Goal: Task Accomplishment & Management: Complete application form

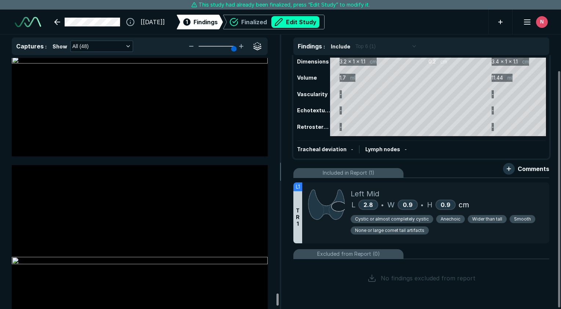
scroll to position [9387, 0]
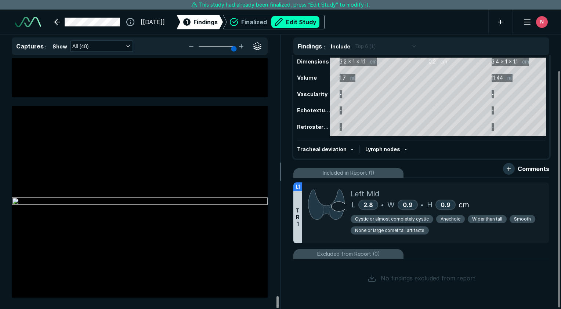
drag, startPoint x: 276, startPoint y: 80, endPoint x: 264, endPoint y: 305, distance: 226.1
click at [276, 305] on div at bounding box center [277, 302] width 2 height 12
click at [413, 193] on div "Left Mid" at bounding box center [447, 193] width 193 height 11
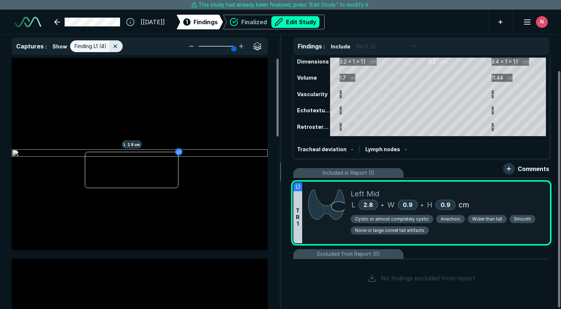
scroll to position [1994, 2083]
click at [297, 16] on div "Finalized Edit Study" at bounding box center [280, 22] width 78 height 12
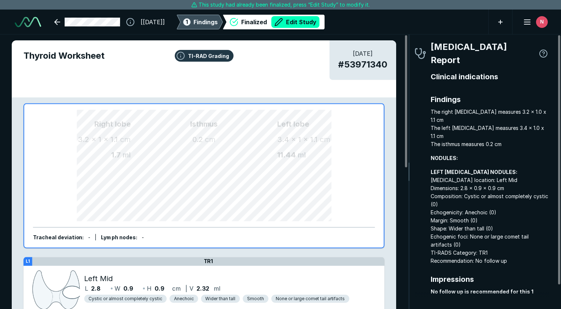
click at [218, 20] on span "Findings" at bounding box center [205, 22] width 24 height 9
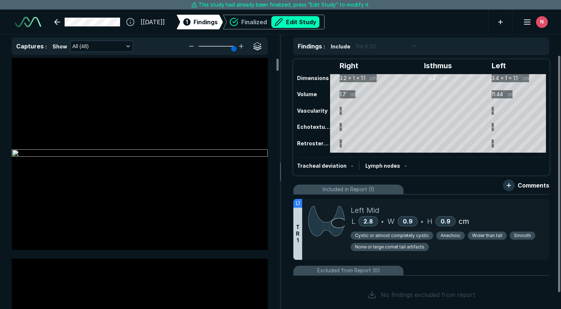
scroll to position [1994, 2083]
click at [511, 205] on div "Left Mid" at bounding box center [447, 210] width 193 height 11
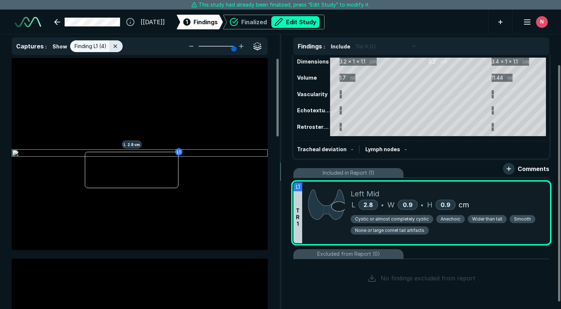
scroll to position [0, 0]
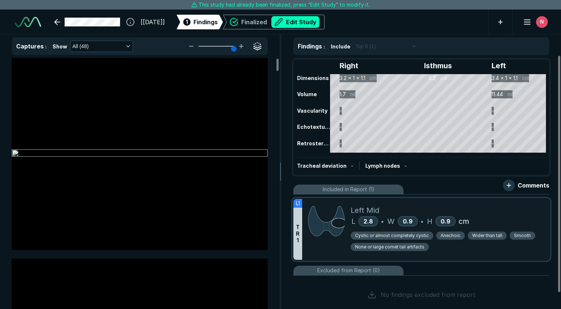
scroll to position [17, 0]
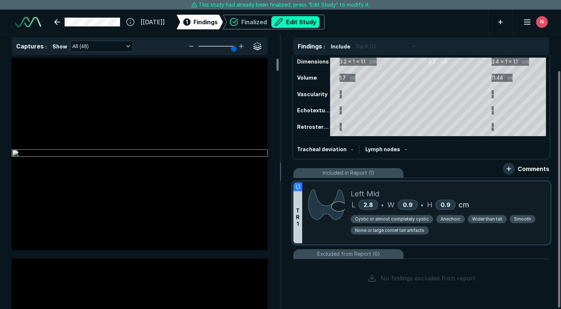
click at [517, 202] on div "L 2.8 • W 0.9 • H 0.9 cm" at bounding box center [447, 204] width 193 height 11
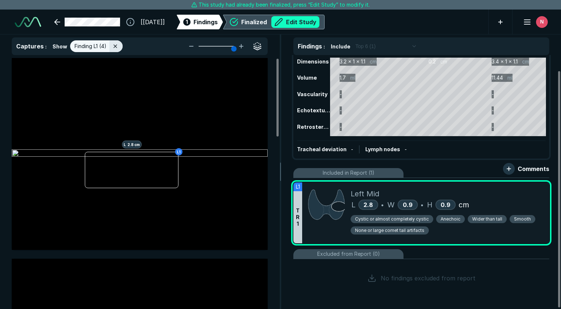
click at [317, 24] on button "Edit Study" at bounding box center [295, 22] width 48 height 12
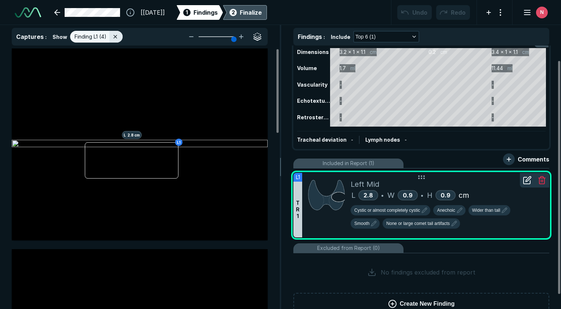
click at [525, 184] on icon at bounding box center [527, 180] width 7 height 7
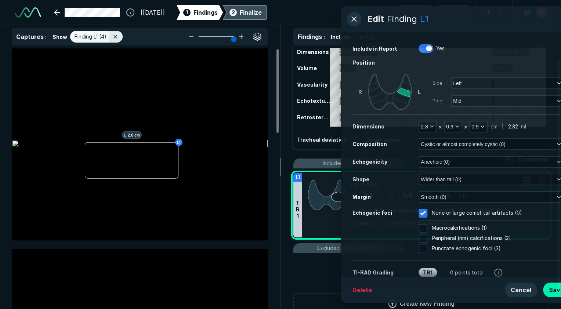
scroll to position [1911, 1883]
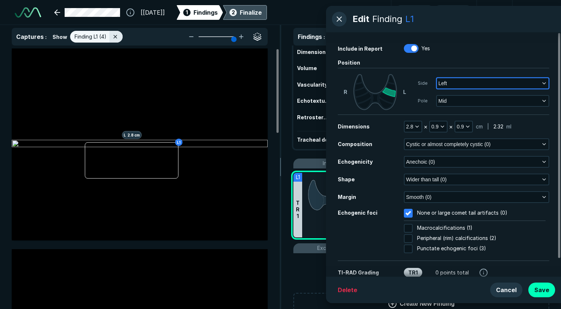
click at [486, 83] on button "Left" at bounding box center [493, 83] width 112 height 10
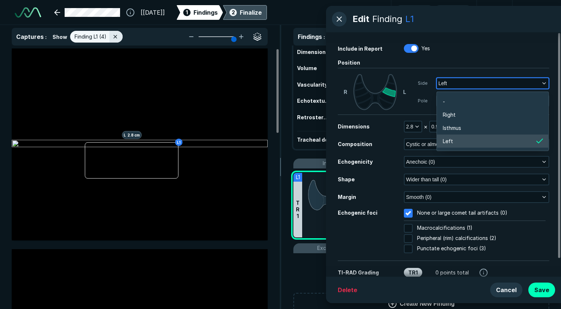
scroll to position [1165, 1446]
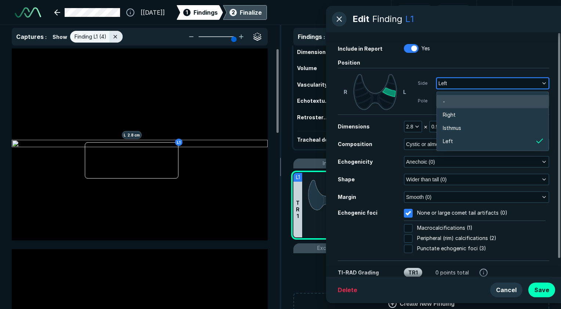
click at [474, 101] on li "-" at bounding box center [493, 101] width 112 height 13
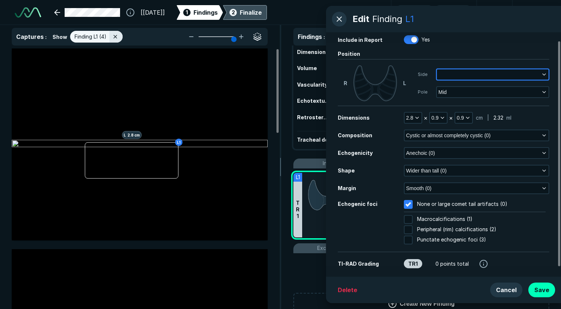
scroll to position [0, 0]
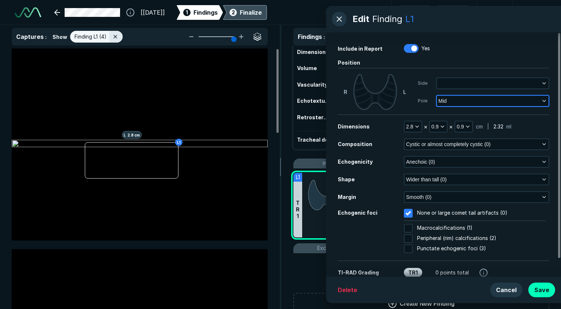
click at [469, 104] on button "Mid" at bounding box center [493, 101] width 112 height 10
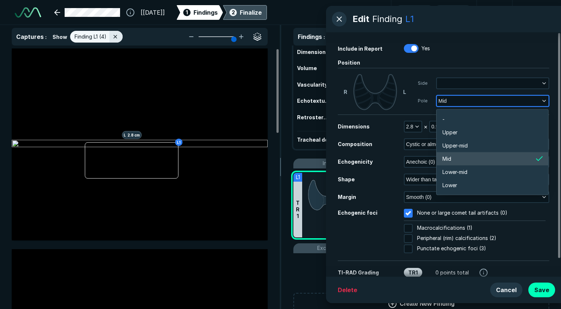
scroll to position [1284, 1447]
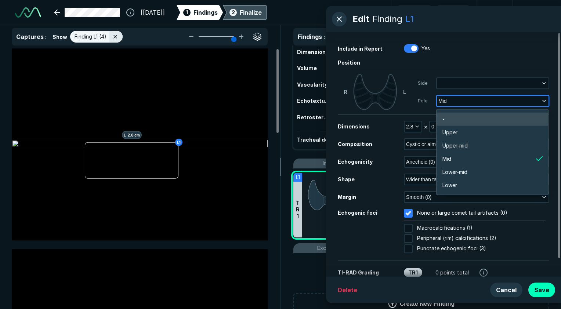
click at [467, 114] on li "-" at bounding box center [493, 119] width 112 height 13
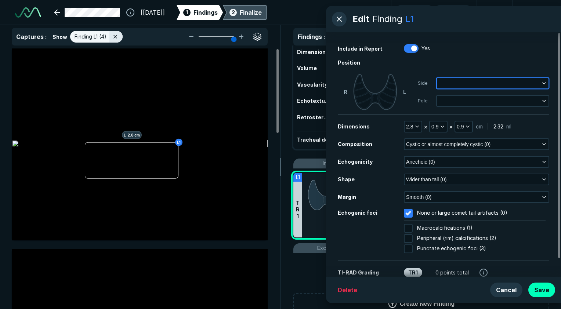
click at [452, 87] on button "button" at bounding box center [493, 83] width 112 height 10
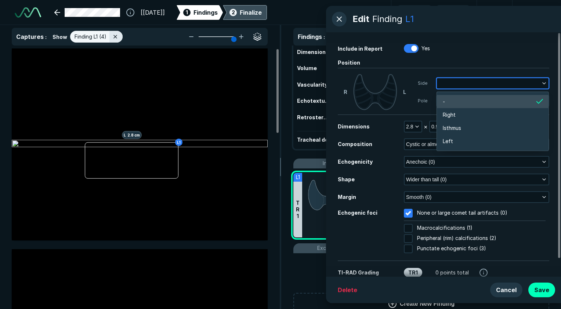
scroll to position [1165, 1446]
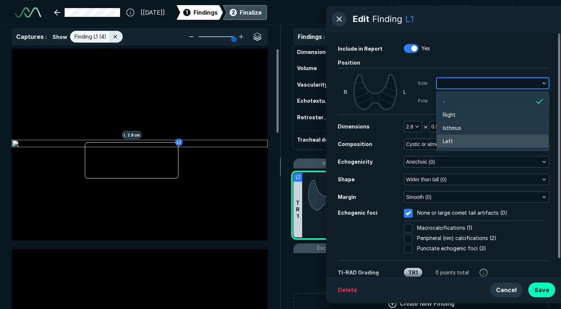
click at [455, 140] on li "Left" at bounding box center [493, 141] width 112 height 13
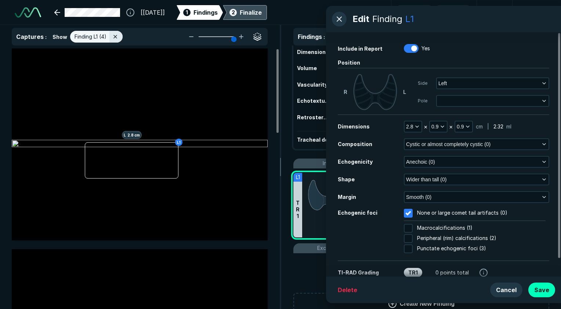
click at [466, 107] on div "Side Left Pole" at bounding box center [483, 92] width 131 height 36
click at [470, 99] on button "button" at bounding box center [493, 101] width 112 height 10
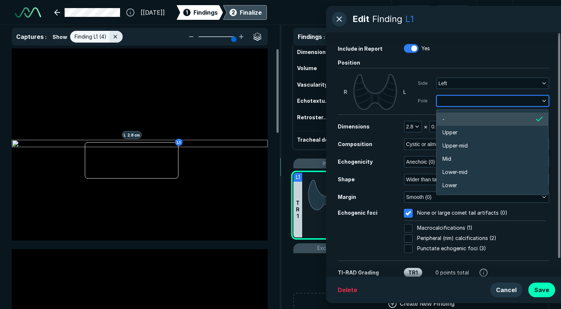
scroll to position [1284, 1447]
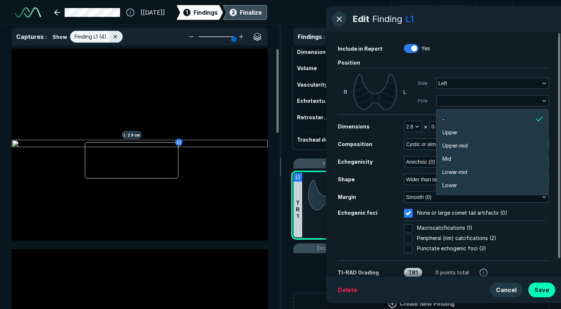
click at [382, 129] on div "Dimensions" at bounding box center [371, 127] width 66 height 8
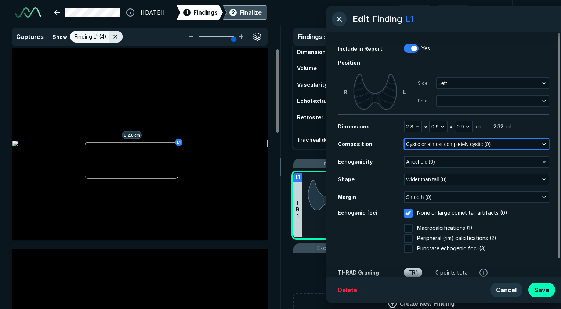
click at [408, 142] on span "Cystic or almost completely cystic (0)" at bounding box center [448, 144] width 84 height 8
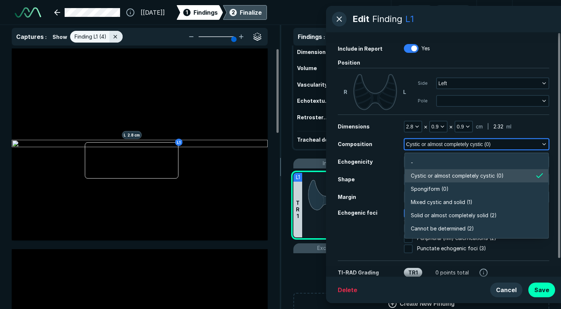
scroll to position [1284, 1590]
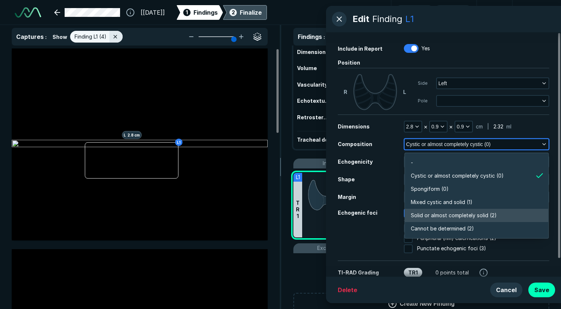
click at [458, 211] on span "Solid or almost completely solid (2)" at bounding box center [454, 215] width 86 height 8
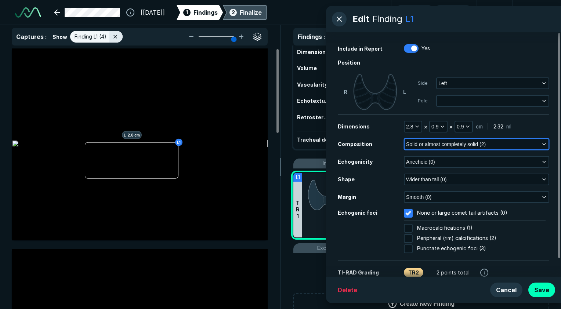
click at [411, 145] on span "Solid or almost completely solid (2)" at bounding box center [446, 144] width 80 height 8
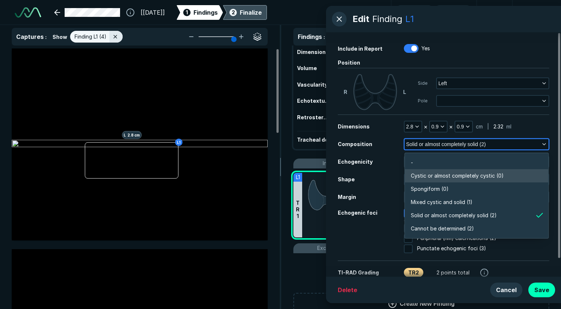
click at [427, 173] on span "Cystic or almost completely cystic (0)" at bounding box center [457, 176] width 93 height 8
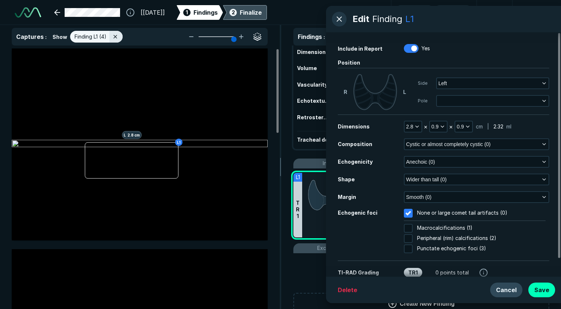
click at [498, 286] on button "Cancel" at bounding box center [506, 290] width 32 height 15
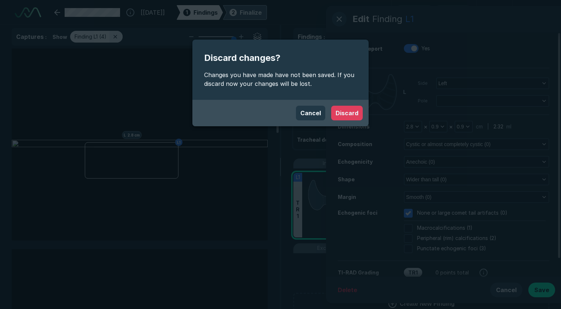
click at [341, 113] on button "Discard" at bounding box center [347, 113] width 32 height 15
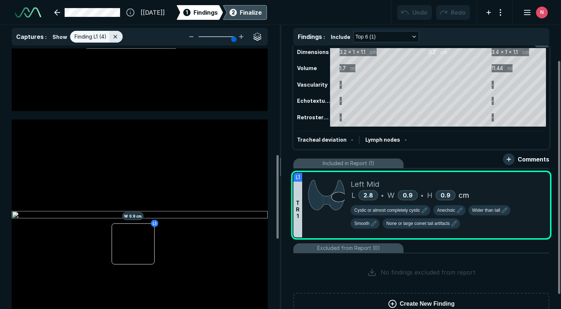
scroll to position [367, 0]
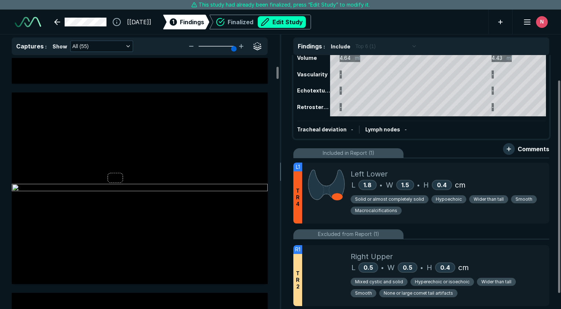
scroll to position [48, 0]
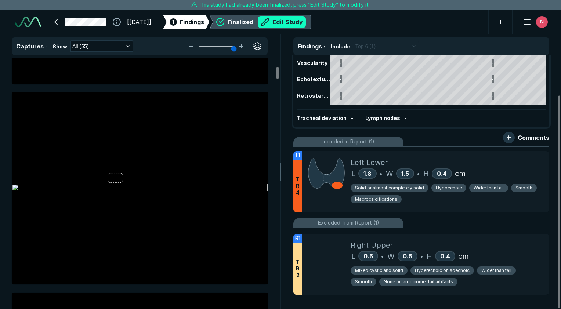
click at [306, 22] on button "Edit Study" at bounding box center [282, 22] width 48 height 12
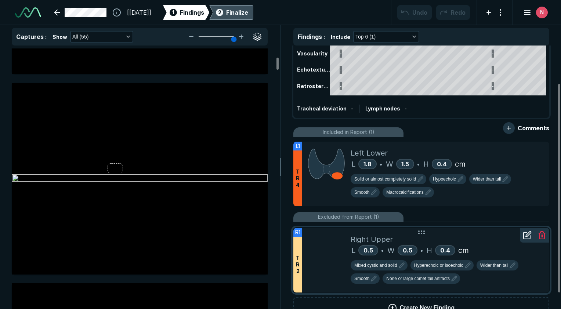
click at [526, 236] on icon at bounding box center [527, 235] width 9 height 9
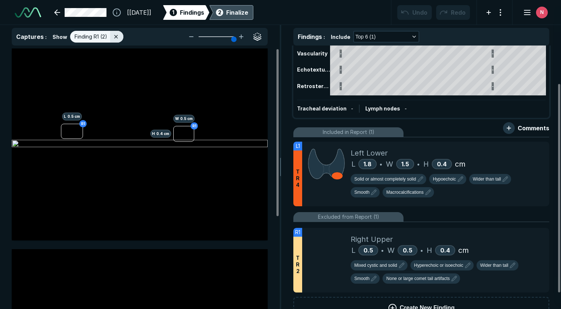
scroll to position [1911, 1883]
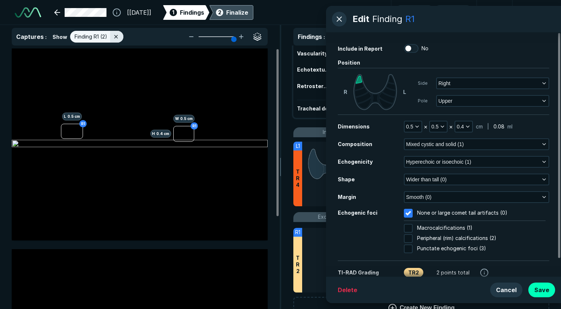
click at [411, 46] on input "No" at bounding box center [408, 48] width 9 height 9
checkbox input "true"
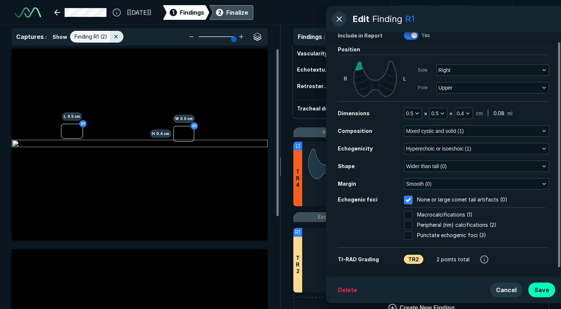
scroll to position [19, 0]
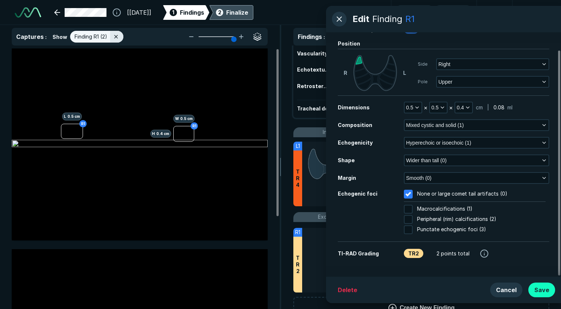
click at [542, 289] on button "Save" at bounding box center [541, 290] width 27 height 15
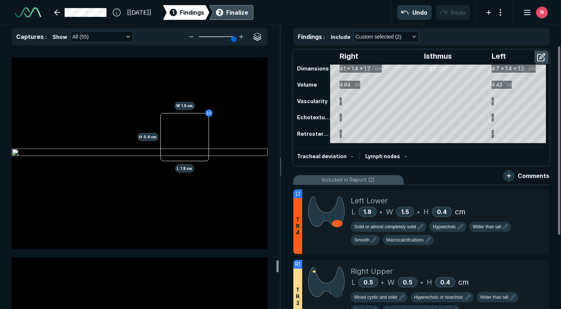
scroll to position [9213, 0]
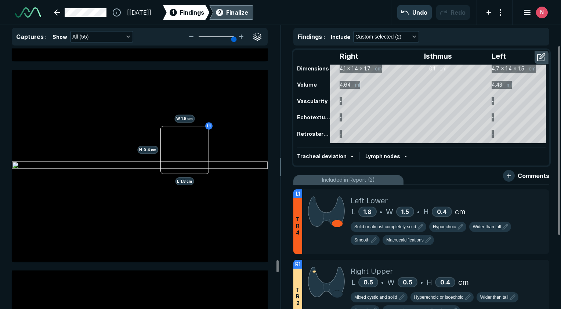
drag, startPoint x: 276, startPoint y: 76, endPoint x: 287, endPoint y: 267, distance: 191.3
click at [279, 267] on div at bounding box center [277, 266] width 2 height 12
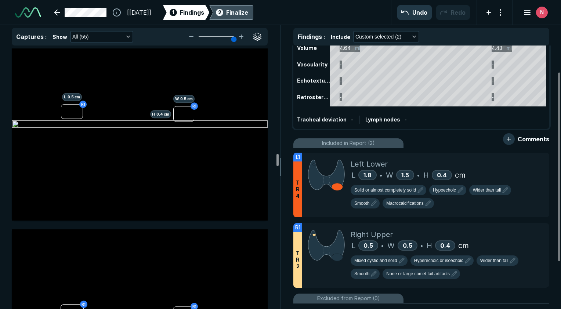
scroll to position [4547, 0]
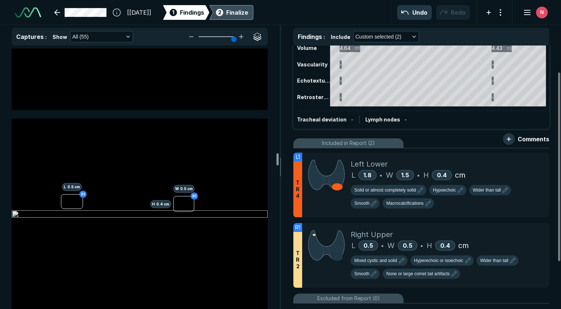
drag, startPoint x: 276, startPoint y: 268, endPoint x: 287, endPoint y: 161, distance: 107.4
click at [279, 161] on div at bounding box center [277, 159] width 2 height 12
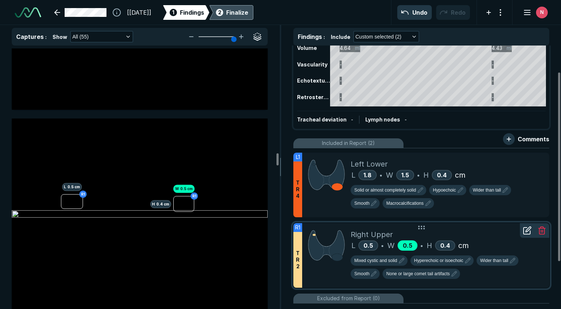
click at [409, 247] on span "0.5" at bounding box center [408, 245] width 10 height 7
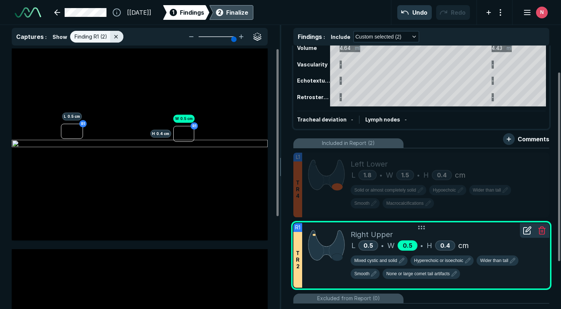
scroll to position [2037, 2083]
click at [528, 229] on icon at bounding box center [527, 230] width 9 height 9
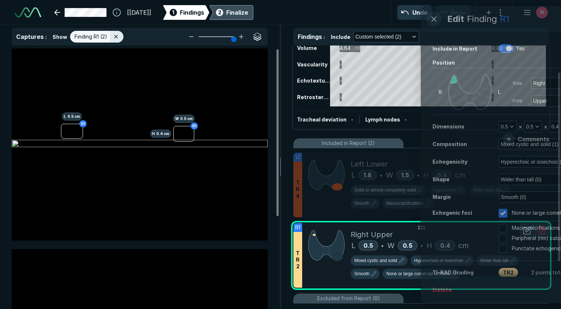
scroll to position [1911, 1883]
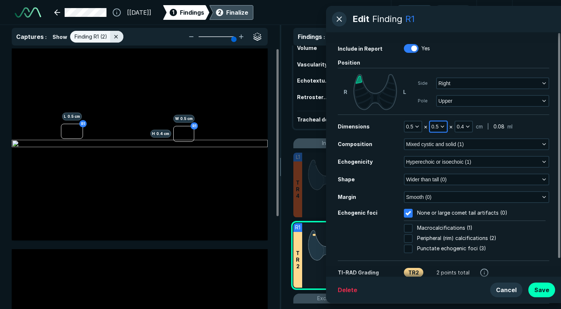
click at [443, 127] on icon "button" at bounding box center [442, 127] width 6 height 6
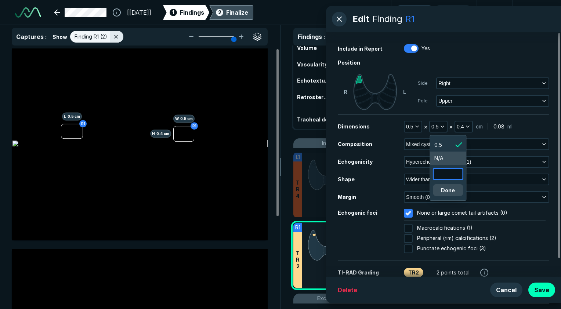
click at [448, 176] on input "text" at bounding box center [448, 174] width 29 height 10
type input "0.4"
click at [465, 125] on icon "button" at bounding box center [468, 127] width 6 height 6
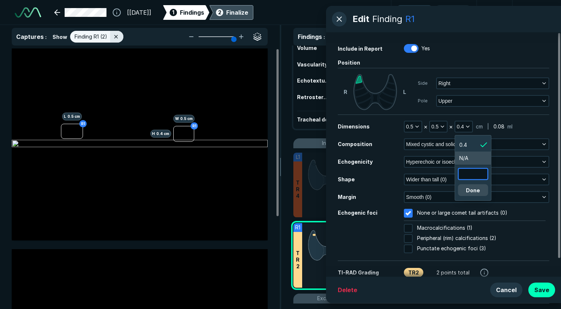
click at [479, 171] on input "text" at bounding box center [473, 174] width 29 height 10
type input "0.5"
click at [477, 189] on button "Done" at bounding box center [473, 190] width 30 height 12
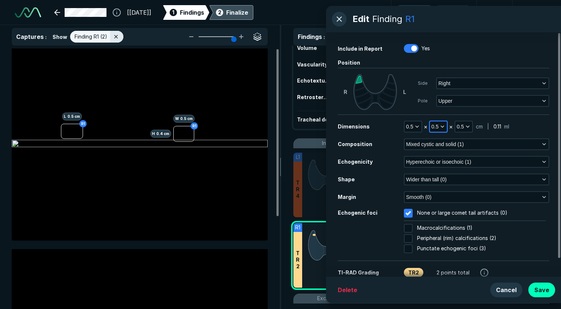
click at [442, 127] on polyline "button" at bounding box center [442, 126] width 3 height 1
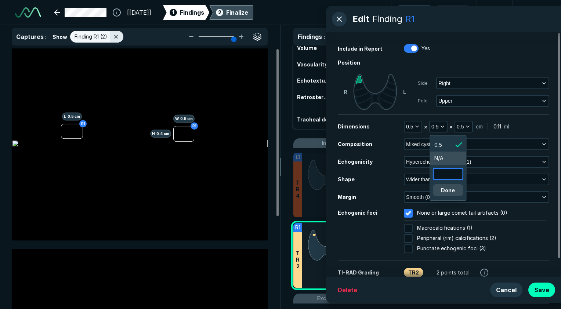
click at [445, 172] on input "text" at bounding box center [448, 174] width 29 height 10
type input "0.4"
click at [450, 190] on button "Done" at bounding box center [448, 190] width 30 height 12
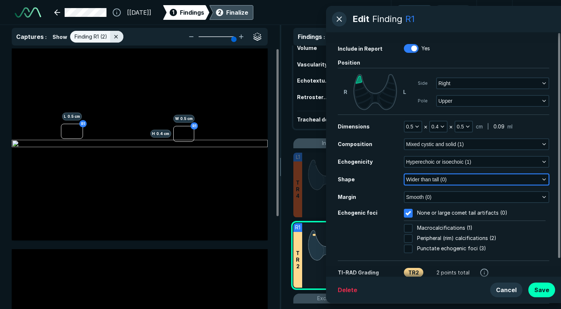
click at [450, 177] on button "Wider than tall (0)" at bounding box center [477, 179] width 144 height 10
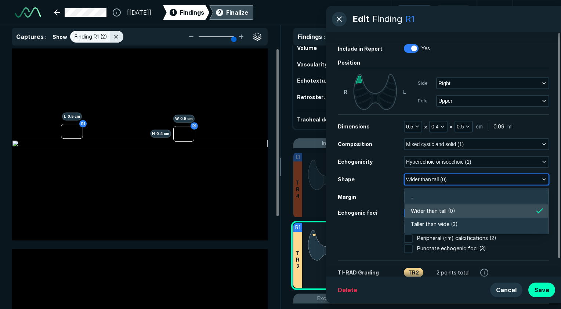
scroll to position [1106, 1590]
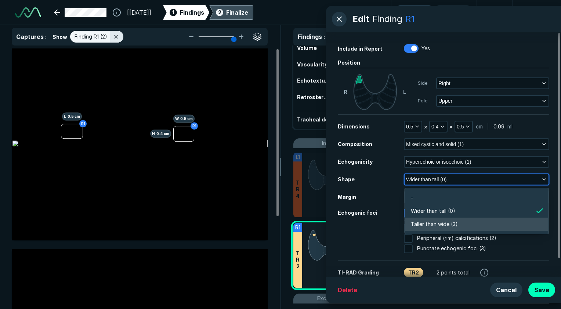
click at [455, 224] on span "Taller than wide (3)" at bounding box center [434, 224] width 47 height 8
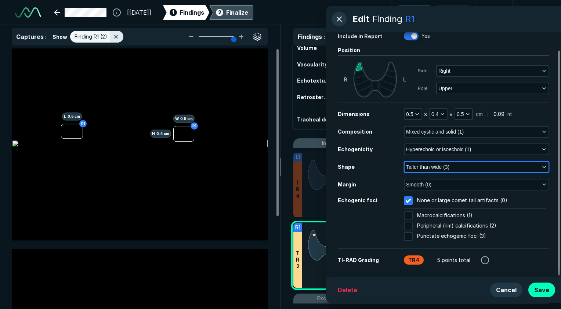
scroll to position [19, 0]
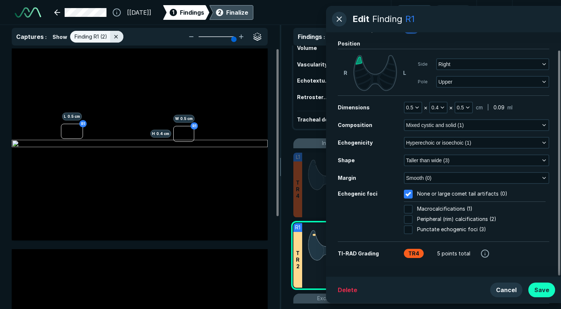
click at [545, 290] on button "Save" at bounding box center [541, 290] width 27 height 15
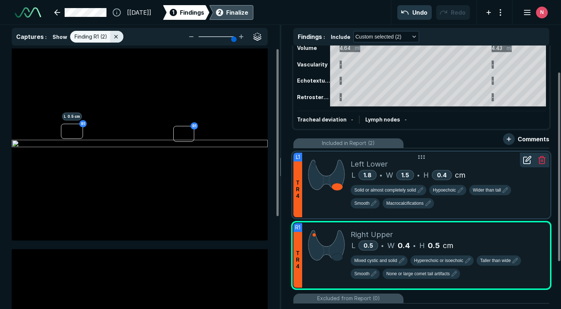
click at [529, 162] on icon at bounding box center [527, 160] width 9 height 9
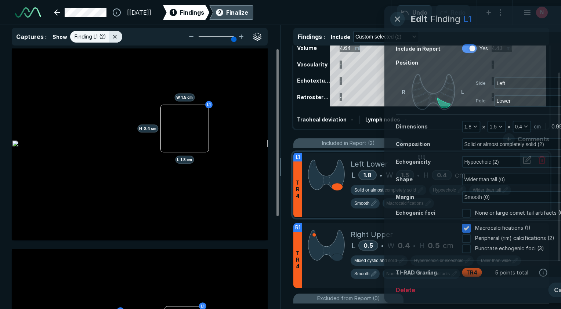
scroll to position [1911, 1883]
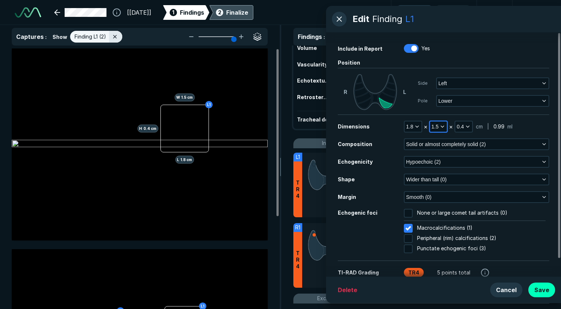
click at [437, 126] on span "1.5" at bounding box center [434, 127] width 7 height 8
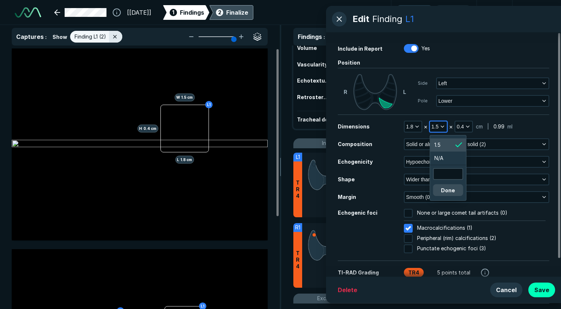
scroll to position [1194, 1106]
click at [445, 174] on input "text" at bounding box center [448, 174] width 29 height 10
type input "0.4"
click at [454, 189] on button "Done" at bounding box center [448, 190] width 30 height 12
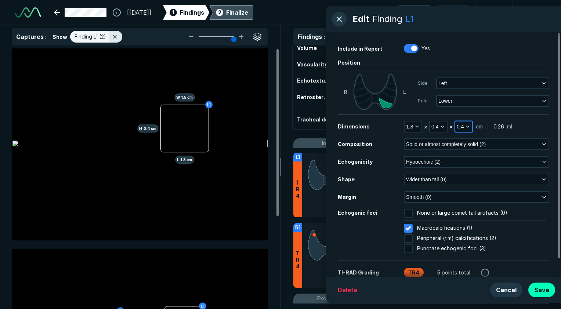
click at [461, 123] on span "0.4" at bounding box center [460, 127] width 7 height 8
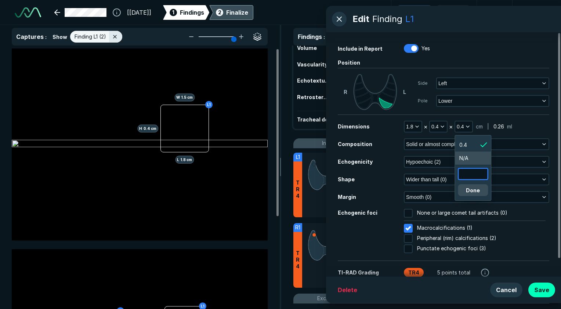
click at [475, 173] on input "text" at bounding box center [473, 174] width 29 height 10
type input "1.5"
click at [476, 189] on button "Done" at bounding box center [473, 190] width 30 height 12
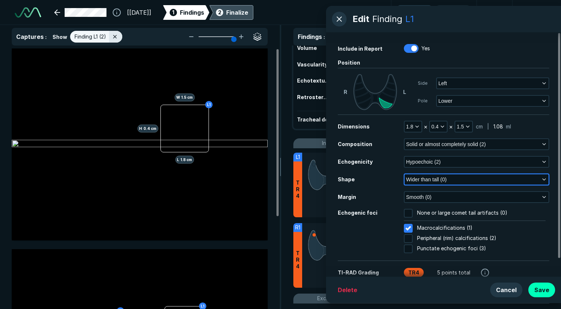
click at [446, 177] on span "Wider than tall (0)" at bounding box center [426, 180] width 40 height 8
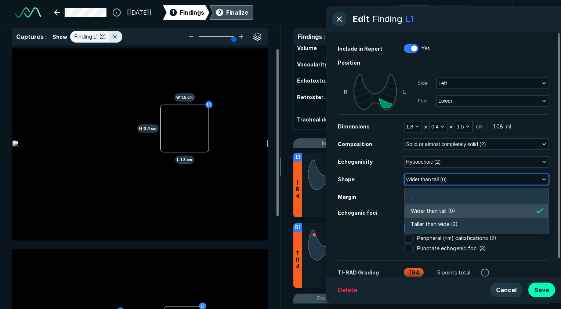
scroll to position [1106, 1590]
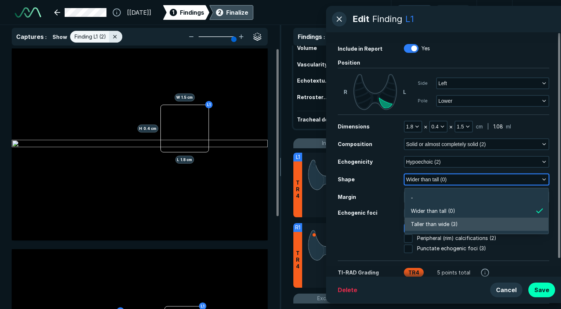
click at [445, 219] on li "Taller than wide (3)" at bounding box center [477, 224] width 144 height 13
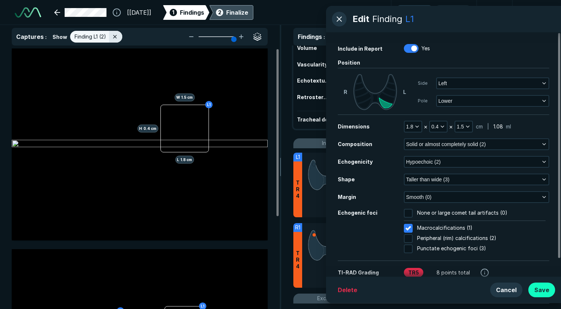
click at [544, 288] on button "Save" at bounding box center [541, 290] width 27 height 15
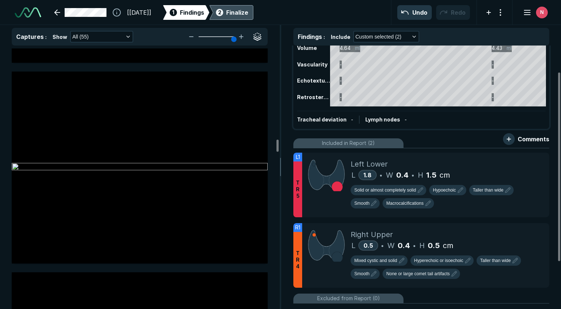
scroll to position [3886, 0]
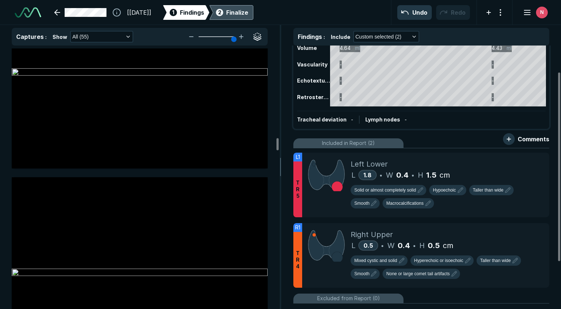
click at [246, 10] on div "Finalize" at bounding box center [237, 12] width 22 height 9
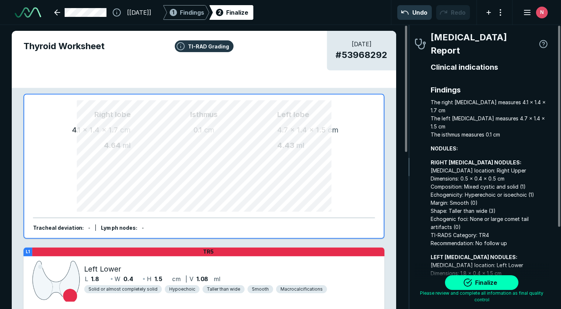
scroll to position [2181, 1538]
click at [470, 286] on button "Finalize" at bounding box center [481, 282] width 73 height 15
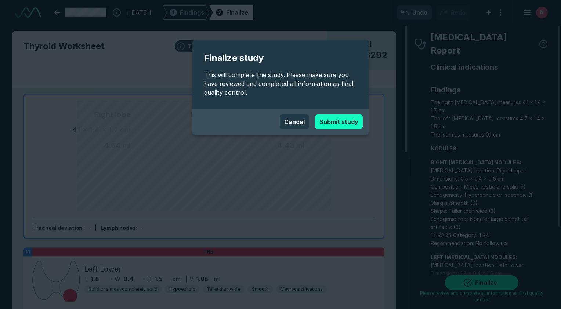
click at [349, 118] on button "Submit study" at bounding box center [339, 122] width 48 height 15
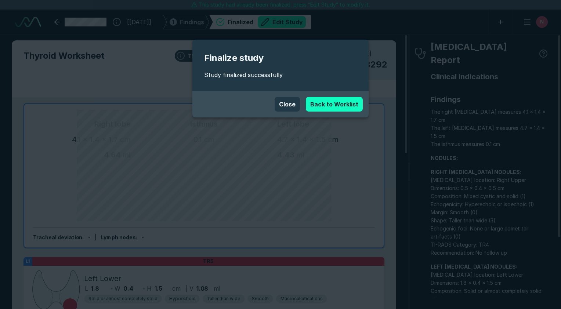
click at [340, 108] on link "Back to Worklist" at bounding box center [334, 104] width 57 height 15
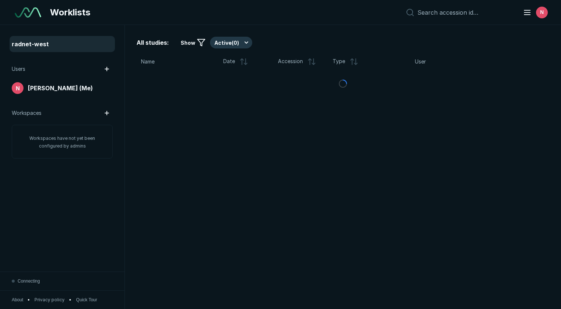
scroll to position [2090, 2789]
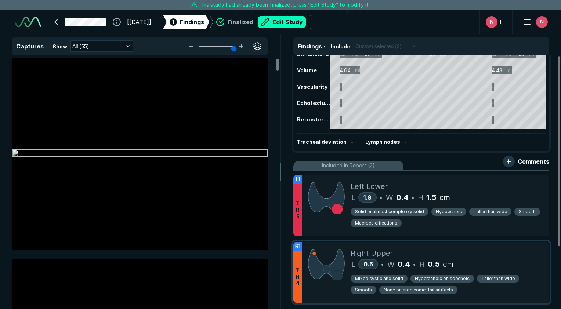
scroll to position [37, 0]
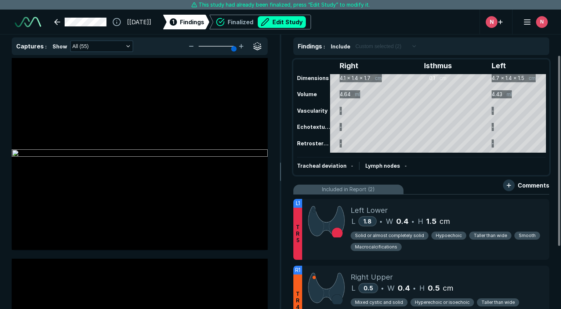
scroll to position [2164, 3468]
click at [301, 23] on button "Edit Study" at bounding box center [282, 22] width 48 height 12
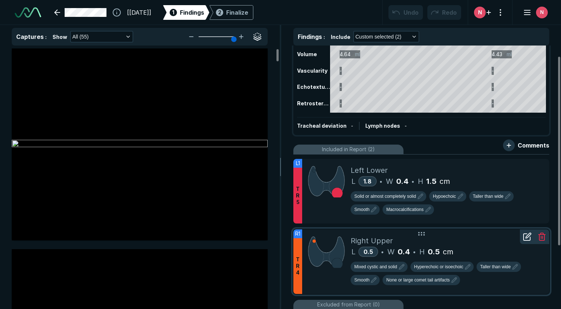
scroll to position [73, 0]
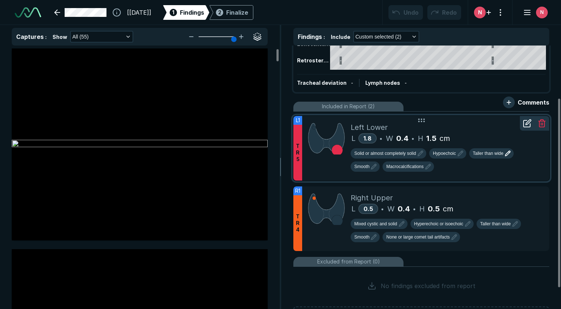
click at [496, 153] on span "Taller than wide" at bounding box center [488, 153] width 30 height 7
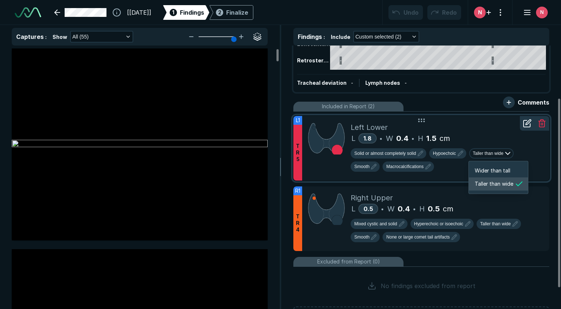
scroll to position [1046, 1209]
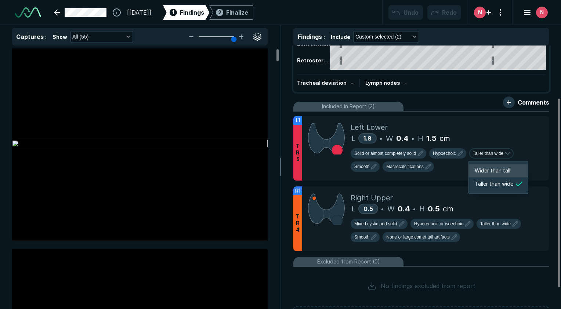
click at [497, 170] on span "Wider than tall" at bounding box center [493, 171] width 36 height 8
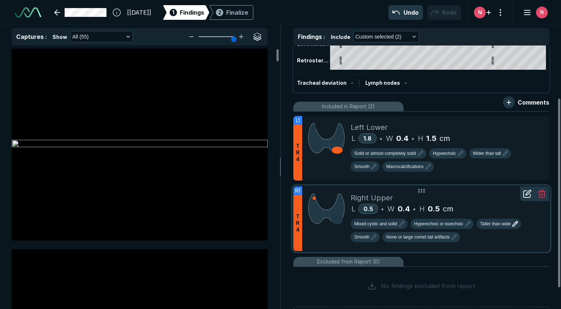
click at [499, 221] on span "Taller than wide" at bounding box center [495, 224] width 30 height 7
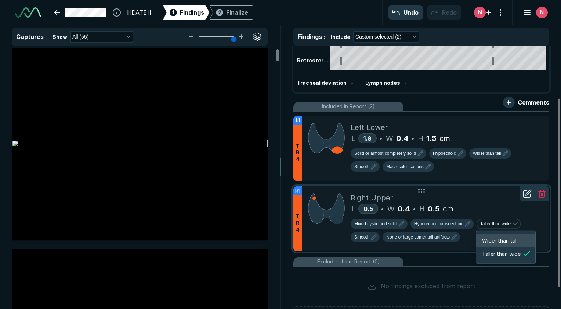
click at [499, 239] on span "Wider than tall" at bounding box center [500, 241] width 36 height 8
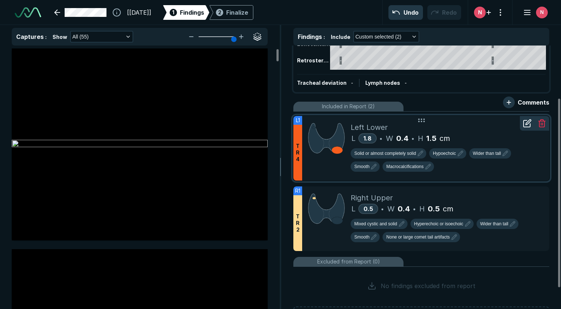
click at [524, 124] on icon at bounding box center [527, 123] width 9 height 9
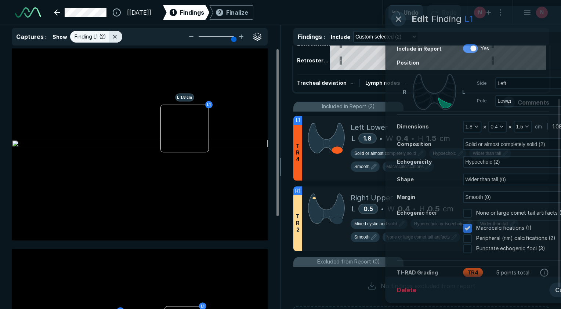
scroll to position [2037, 2083]
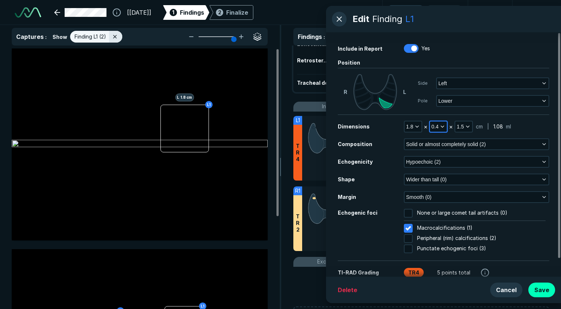
click at [438, 127] on span "0.4" at bounding box center [434, 127] width 7 height 8
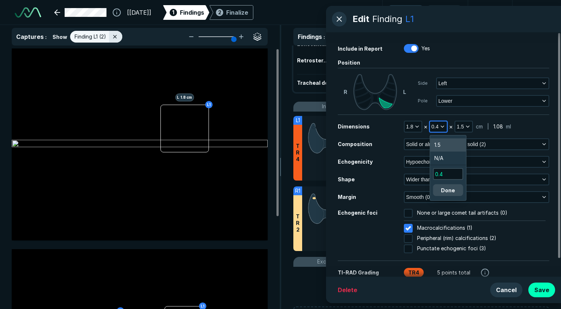
scroll to position [1194, 1106]
drag, startPoint x: 448, startPoint y: 174, endPoint x: 422, endPoint y: 174, distance: 26.4
click at [422, 174] on body "Edit Finding L1 Include in Report Yes Position [PERSON_NAME] Side Left Pole Low…" at bounding box center [280, 154] width 561 height 309
type input "0"
type input "1.5"
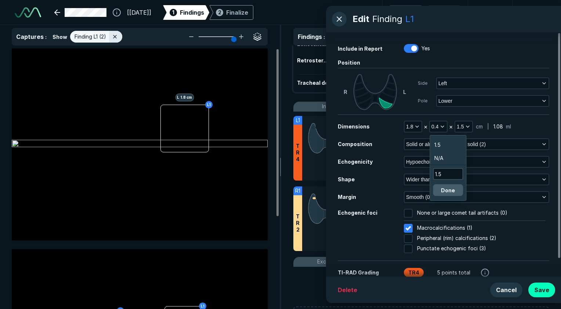
click at [449, 190] on button "Done" at bounding box center [448, 190] width 30 height 12
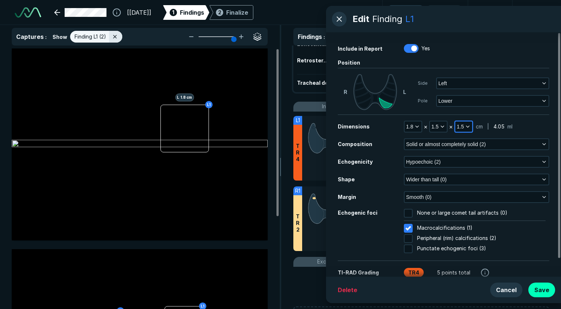
click at [461, 125] on span "1.5" at bounding box center [460, 127] width 7 height 8
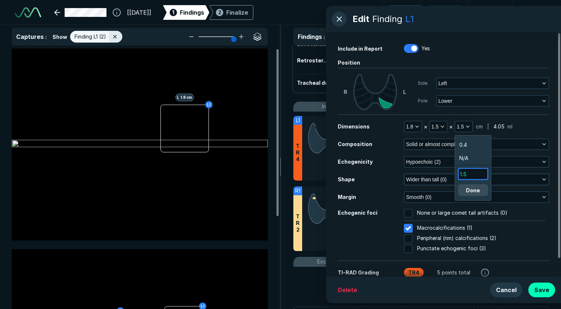
drag, startPoint x: 472, startPoint y: 175, endPoint x: 448, endPoint y: 176, distance: 24.2
click at [448, 176] on body "Edit Finding L1 Include in Report Yes Position [PERSON_NAME] Side Left Pole Low…" at bounding box center [280, 154] width 561 height 309
click at [472, 174] on input "1.5" at bounding box center [473, 174] width 29 height 10
type input "1"
type input "1.4"
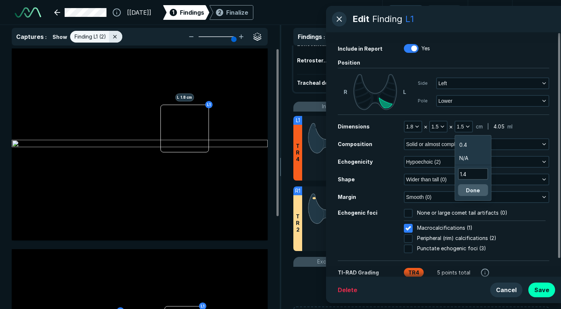
click at [472, 189] on button "Done" at bounding box center [473, 190] width 30 height 12
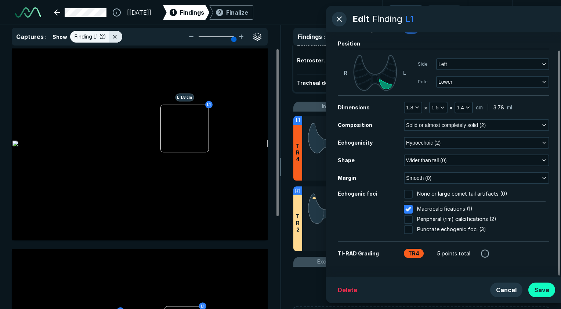
click at [547, 291] on button "Save" at bounding box center [541, 290] width 27 height 15
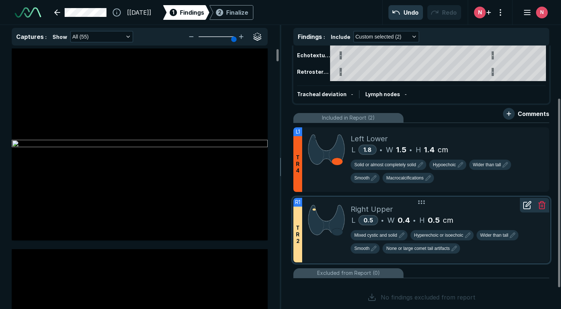
scroll to position [73, 0]
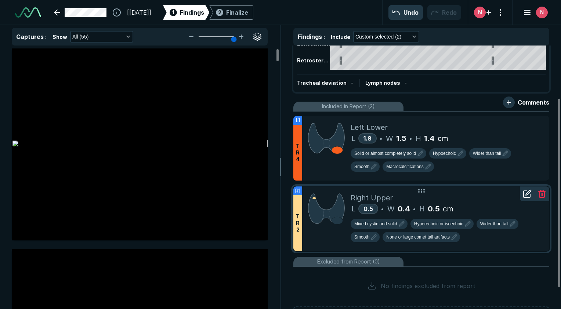
click at [527, 196] on icon at bounding box center [527, 193] width 9 height 9
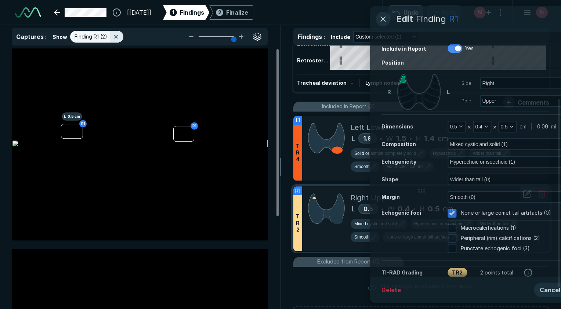
scroll to position [2037, 2083]
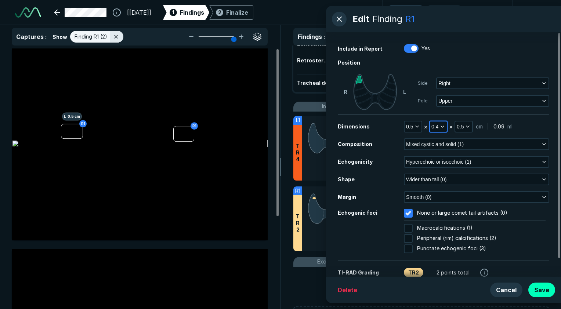
click at [444, 126] on polyline "button" at bounding box center [442, 126] width 3 height 1
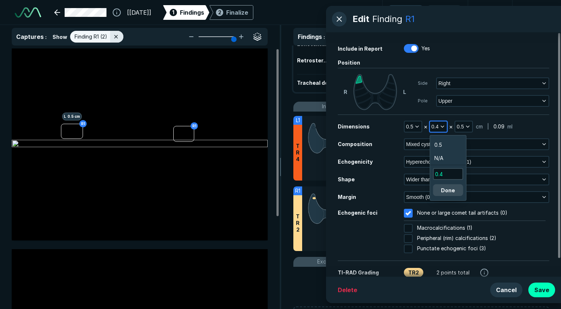
scroll to position [1194, 1106]
click at [446, 142] on li "0.5" at bounding box center [448, 144] width 36 height 13
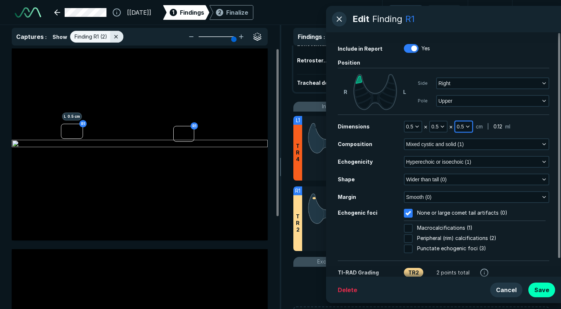
click at [469, 126] on icon "button" at bounding box center [468, 127] width 6 height 6
click at [469, 142] on li "0.4" at bounding box center [473, 144] width 36 height 13
click at [539, 291] on button "Save" at bounding box center [541, 290] width 27 height 15
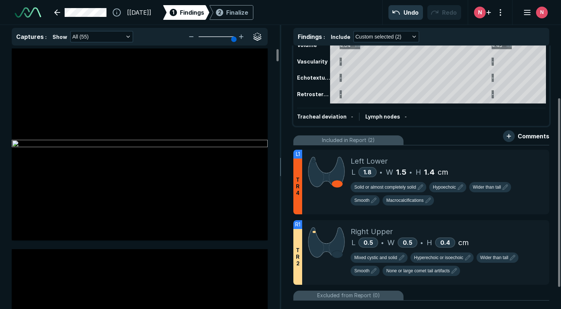
scroll to position [0, 0]
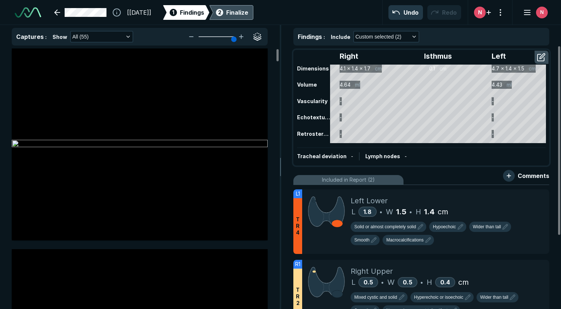
click at [221, 11] on span "2" at bounding box center [219, 12] width 3 height 8
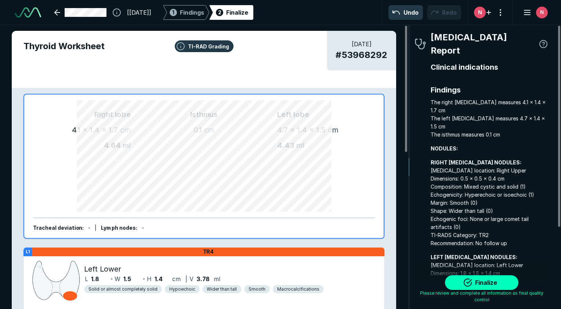
scroll to position [2181, 1538]
click at [473, 285] on button "Finalize" at bounding box center [481, 282] width 73 height 15
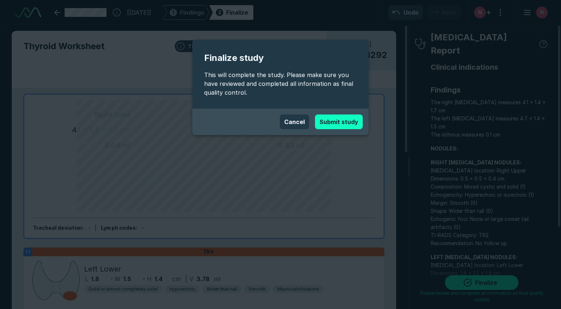
click at [342, 124] on button "Submit study" at bounding box center [339, 122] width 48 height 15
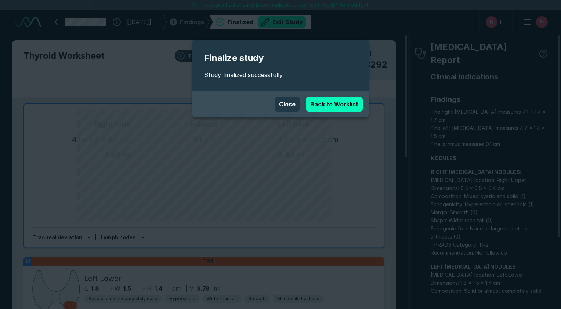
scroll to position [2164, 3468]
click at [348, 109] on link "Back to Worklist" at bounding box center [334, 104] width 57 height 15
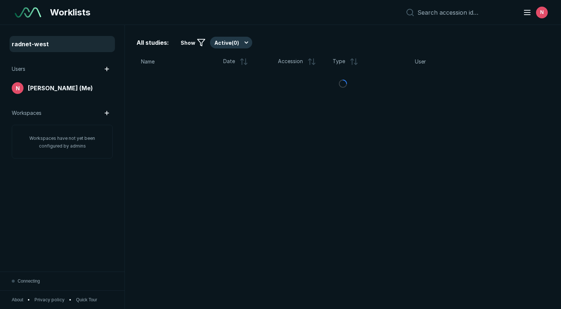
scroll to position [2090, 2789]
